Goal: Check status: Check status

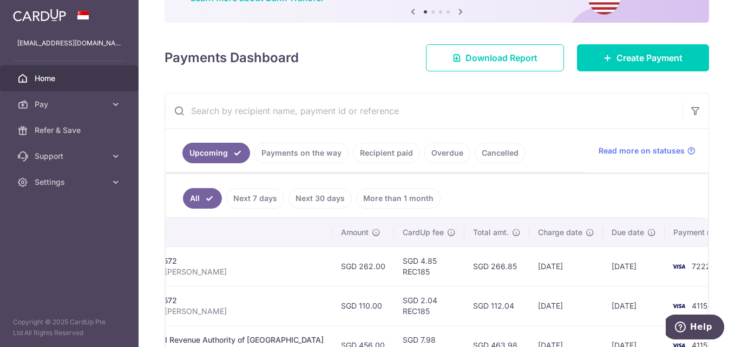
scroll to position [265, 0]
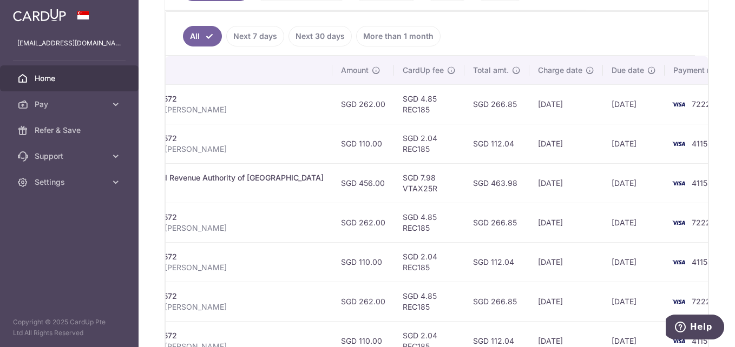
click at [467, 299] on td "SGD 266.85" at bounding box center [496, 302] width 65 height 40
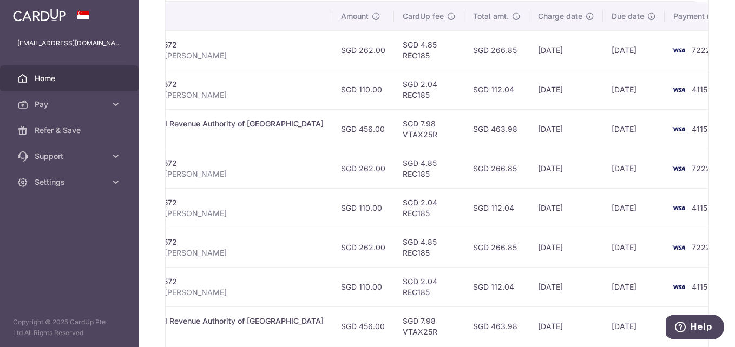
scroll to position [373, 0]
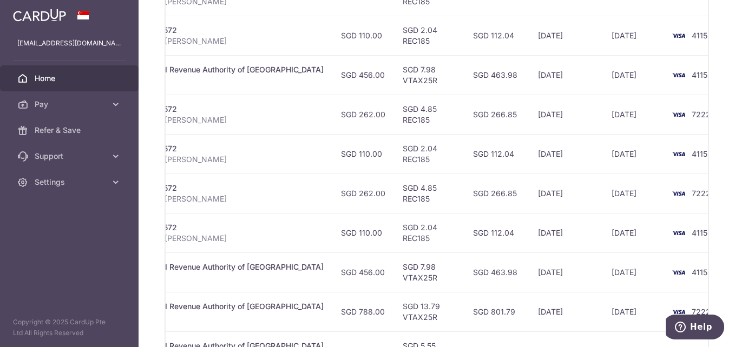
click at [464, 311] on td "SGD 801.79" at bounding box center [496, 312] width 65 height 40
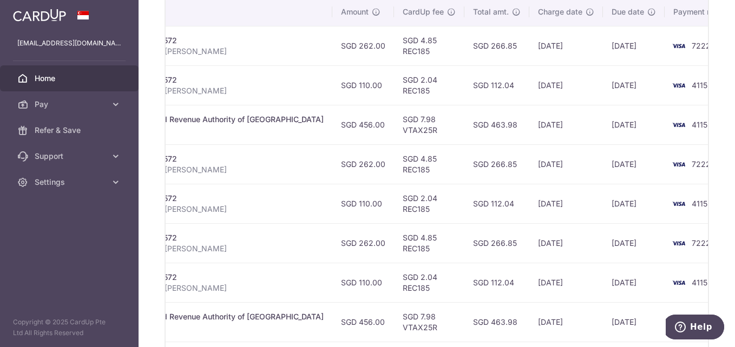
scroll to position [325, 0]
click at [394, 328] on td "SGD 7.98 VTAX25R" at bounding box center [429, 321] width 70 height 40
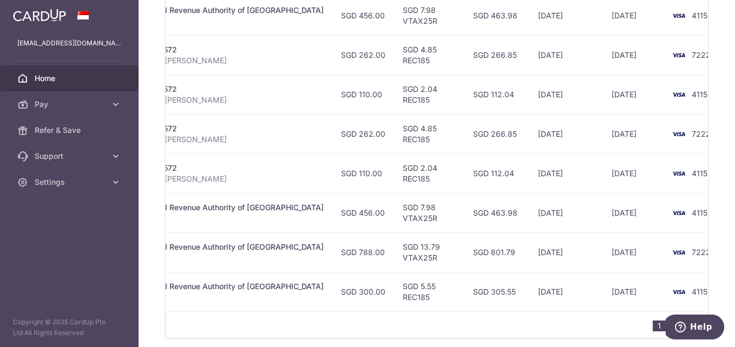
scroll to position [482, 0]
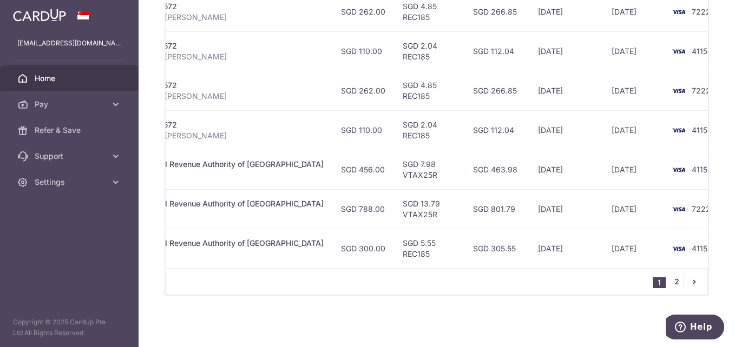
click at [670, 285] on link "2" at bounding box center [676, 281] width 13 height 13
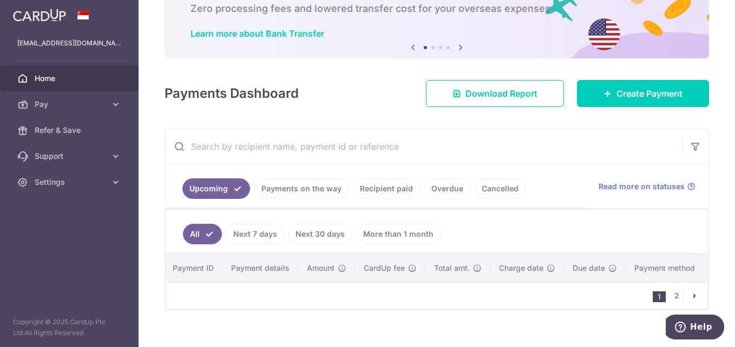
scroll to position [87, 0]
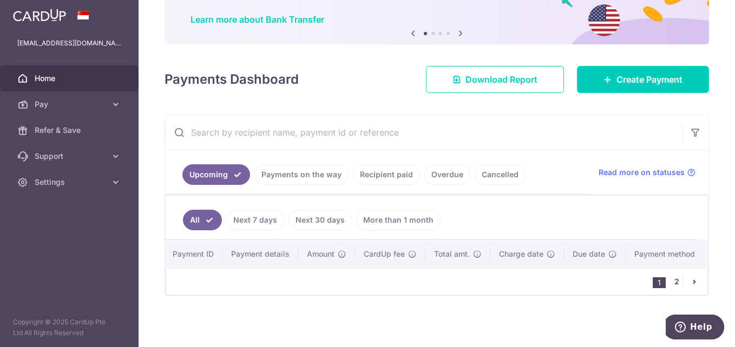
click at [670, 282] on link "2" at bounding box center [676, 281] width 13 height 13
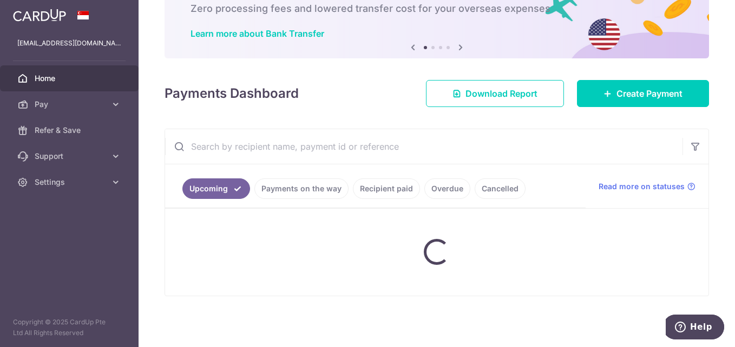
scroll to position [67, 0]
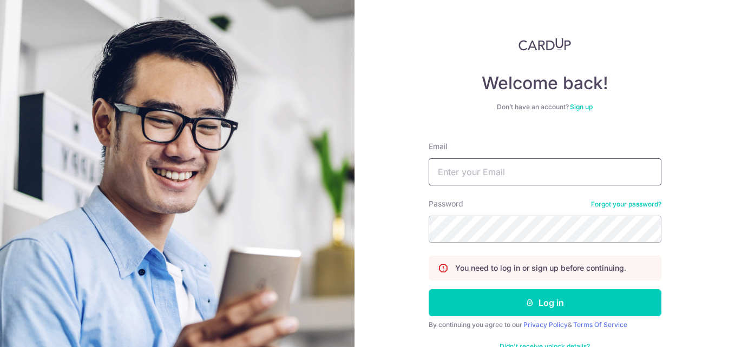
click at [457, 168] on input "Email" at bounding box center [545, 172] width 233 height 27
type input "[EMAIL_ADDRESS][DOMAIN_NAME]"
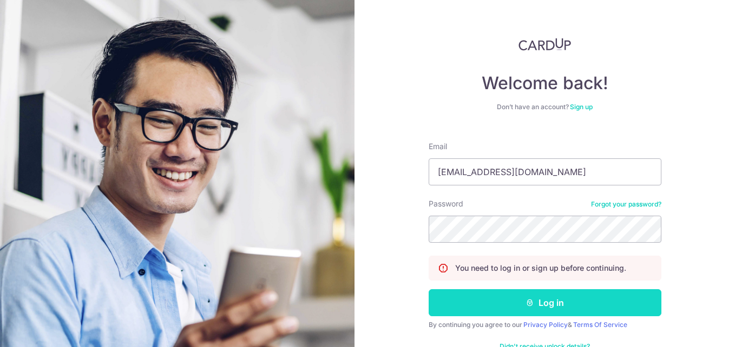
click at [555, 306] on button "Log in" at bounding box center [545, 303] width 233 height 27
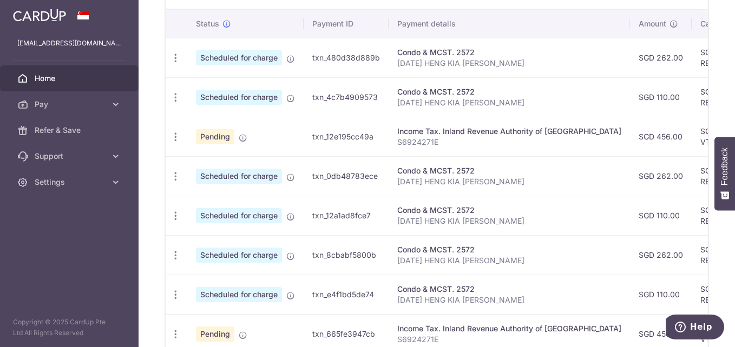
scroll to position [495, 0]
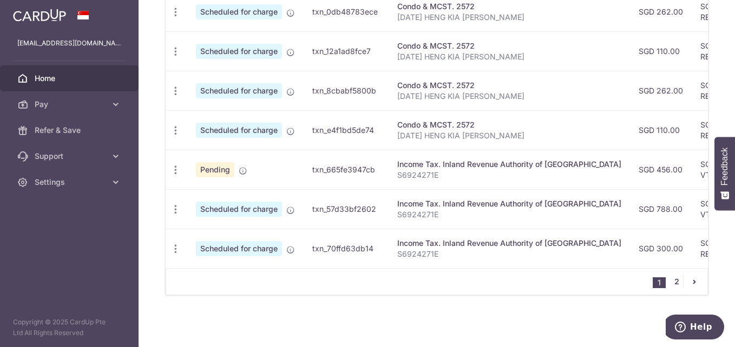
click at [672, 283] on link "2" at bounding box center [676, 281] width 13 height 13
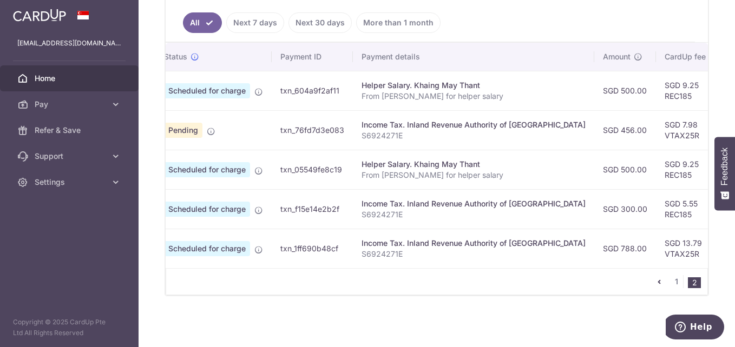
scroll to position [0, 294]
